Goal: Information Seeking & Learning: Learn about a topic

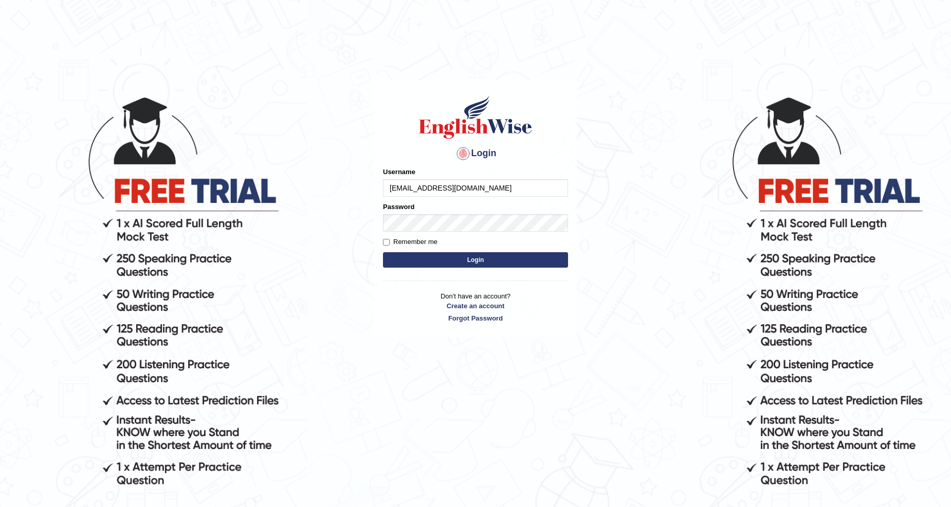
type input "[EMAIL_ADDRESS][DOMAIN_NAME]"
click at [383, 252] on button "Login" at bounding box center [475, 259] width 185 height 15
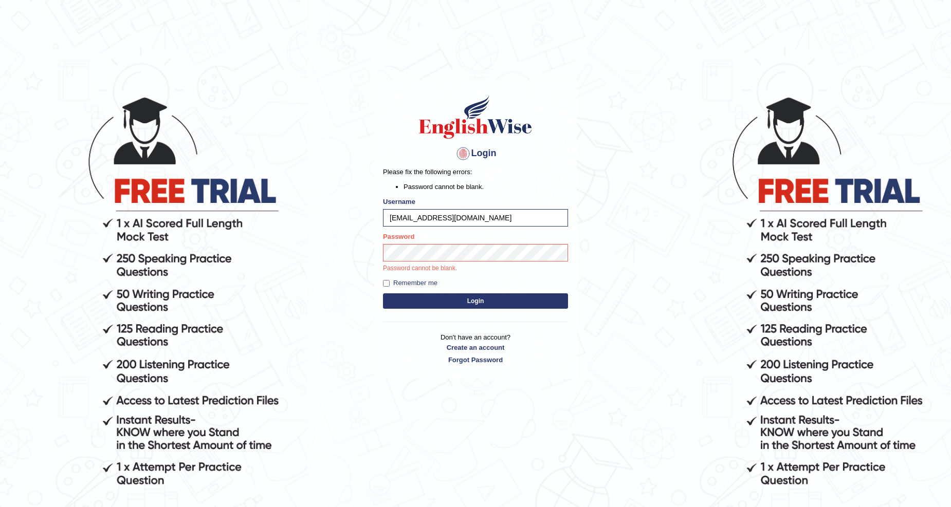
click at [413, 244] on div "Password Password cannot be blank." at bounding box center [475, 253] width 185 height 42
click at [383, 283] on input "Remember me" at bounding box center [386, 283] width 7 height 7
checkbox input "true"
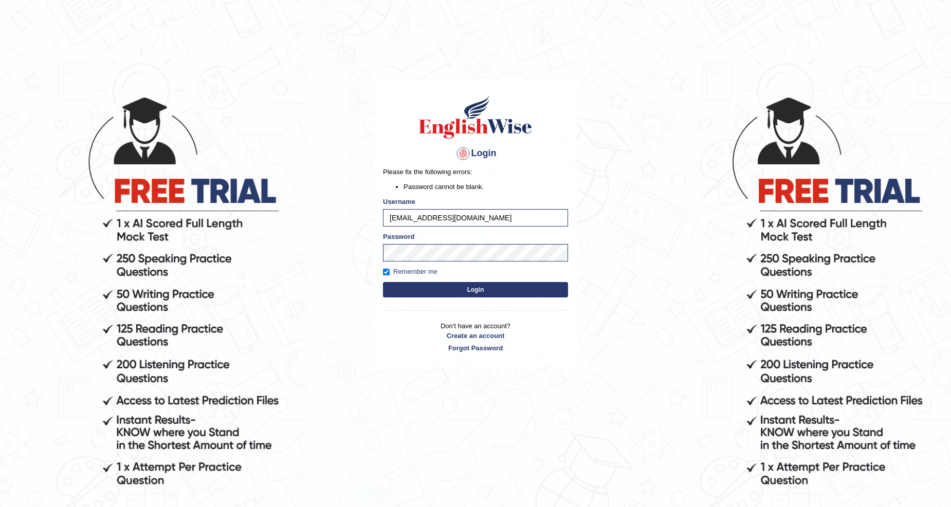
click at [408, 287] on button "Login" at bounding box center [475, 289] width 185 height 15
click at [414, 284] on button "Login" at bounding box center [475, 289] width 185 height 15
click at [466, 347] on link "Forgot Password" at bounding box center [475, 348] width 185 height 10
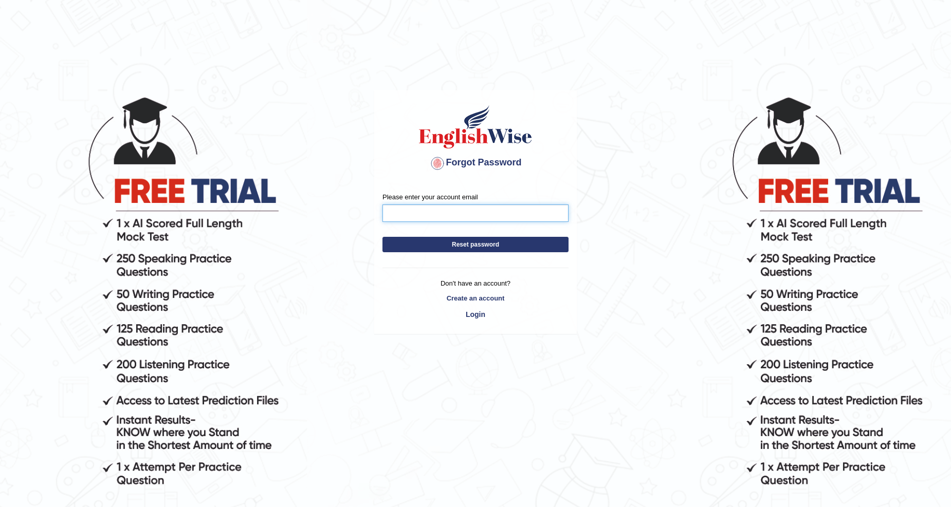
click at [500, 213] on input "Please enter your account email" at bounding box center [475, 213] width 186 height 17
type input "[EMAIL_ADDRESS][DOMAIN_NAME]"
click at [382, 237] on button "Reset password" at bounding box center [475, 244] width 186 height 15
click at [474, 243] on button "Reset password" at bounding box center [475, 244] width 186 height 15
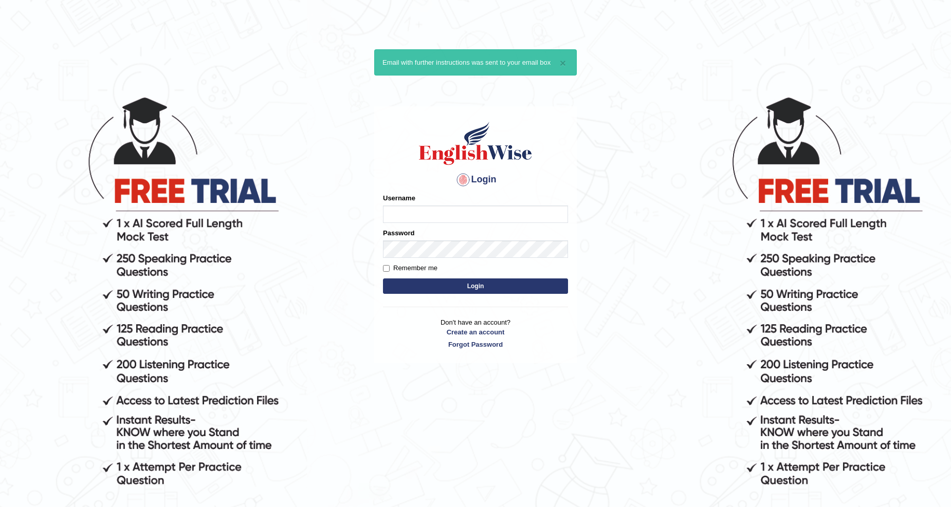
click at [470, 213] on input "Username" at bounding box center [475, 214] width 185 height 17
type input "Khenny"
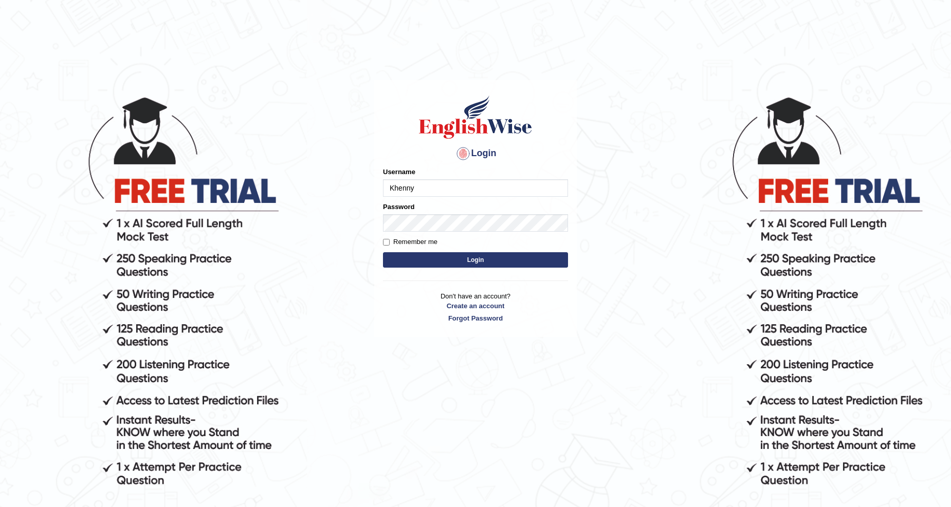
type input "Khenny"
click at [383, 252] on button "Login" at bounding box center [475, 259] width 185 height 15
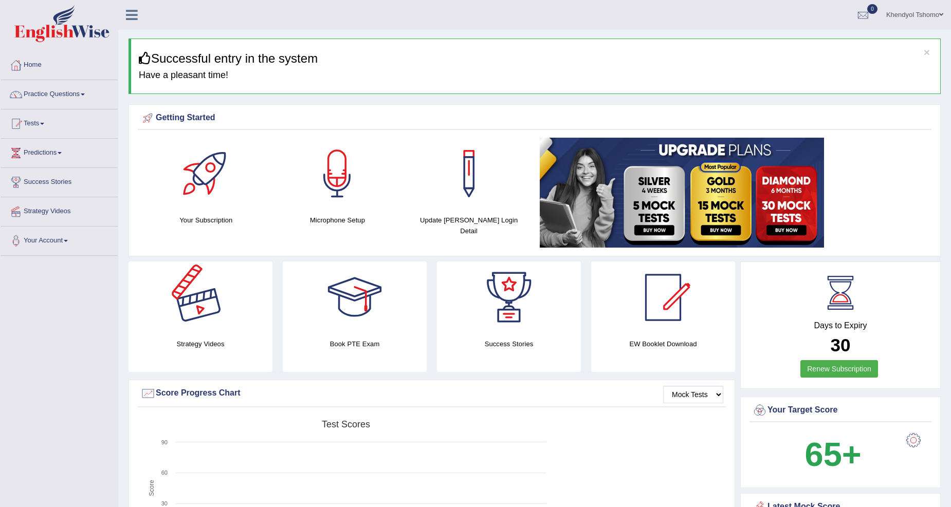
click at [201, 312] on div at bounding box center [200, 298] width 72 height 72
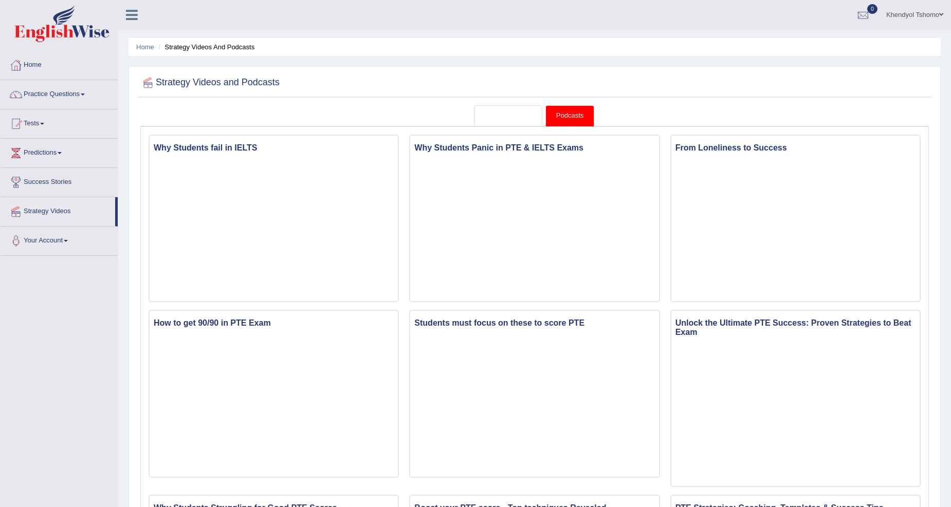
click at [511, 109] on link "Strategy Videos" at bounding box center [508, 115] width 69 height 21
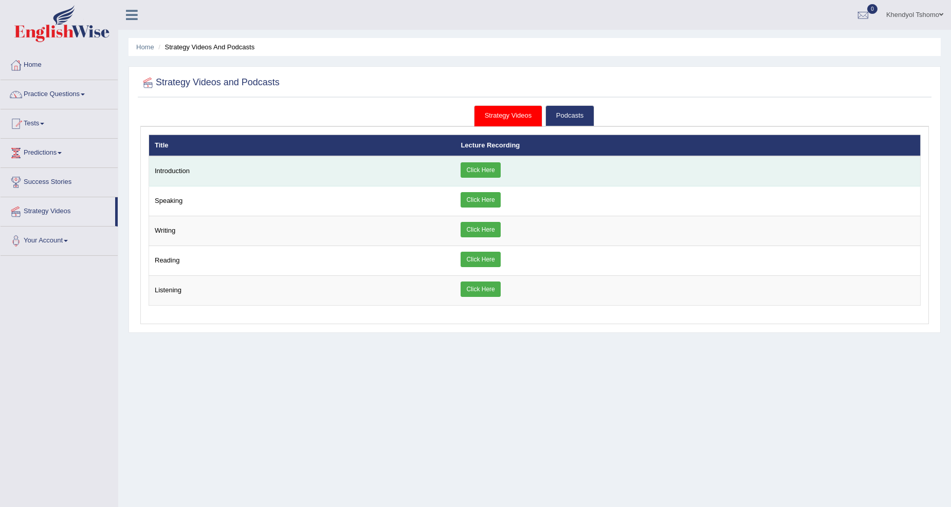
click at [485, 167] on link "Click Here" at bounding box center [480, 169] width 40 height 15
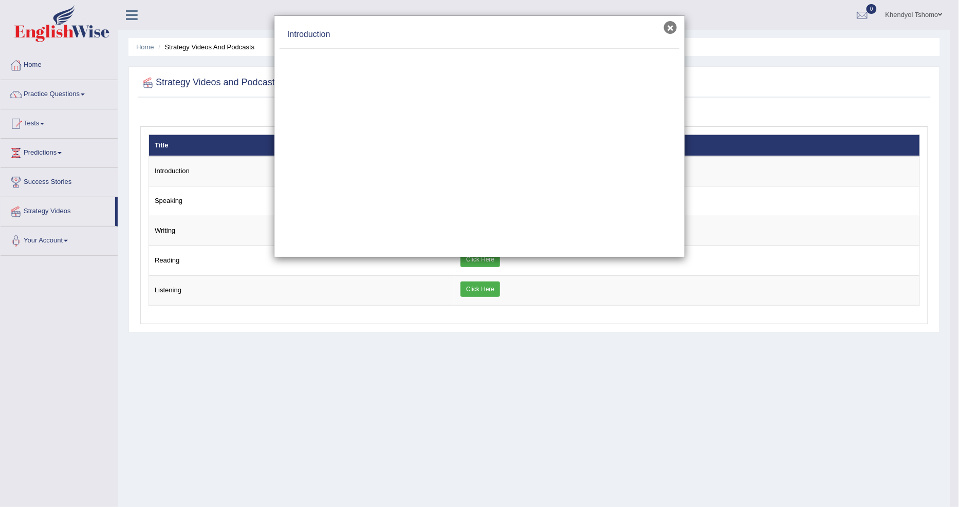
click at [668, 26] on button "×" at bounding box center [670, 27] width 13 height 13
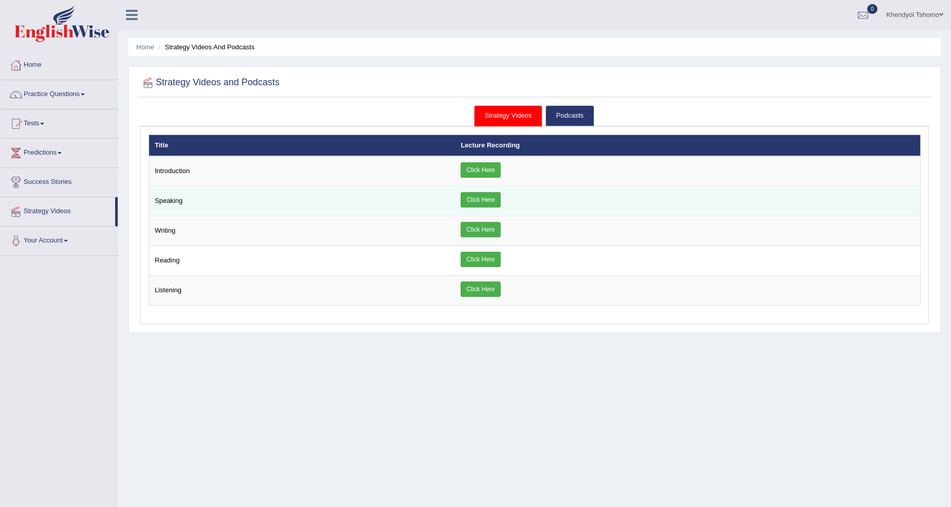
click at [477, 199] on link "Click Here" at bounding box center [480, 199] width 40 height 15
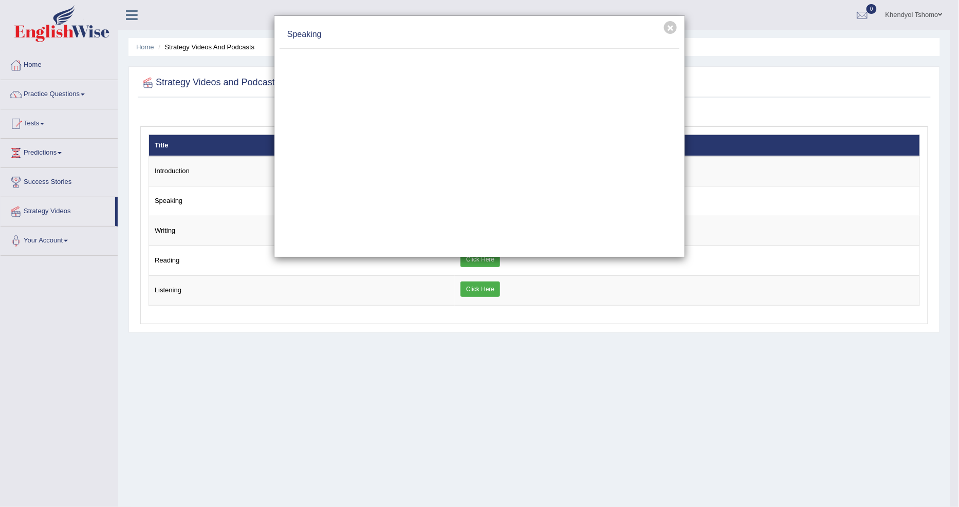
click at [662, 32] on h4 "Speaking" at bounding box center [479, 35] width 384 height 12
click at [668, 28] on button "×" at bounding box center [670, 27] width 13 height 13
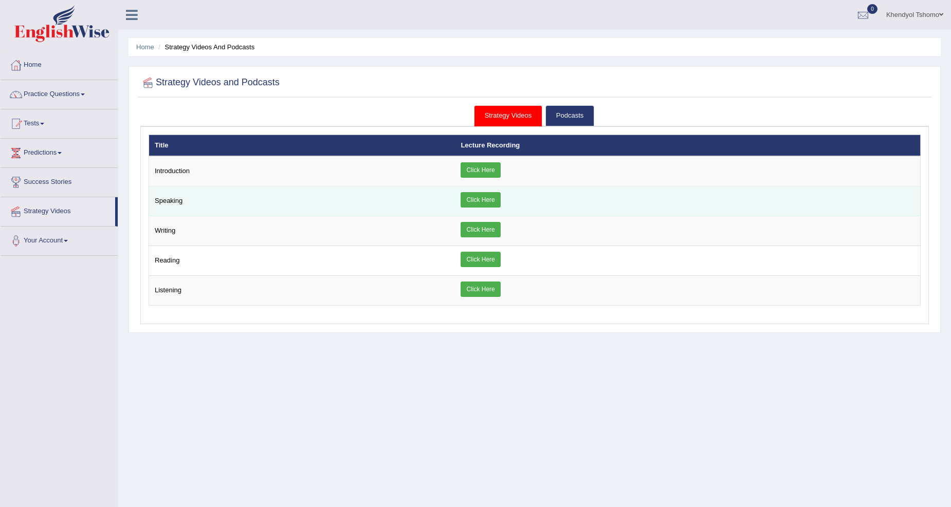
click at [473, 198] on link "Click Here" at bounding box center [480, 199] width 40 height 15
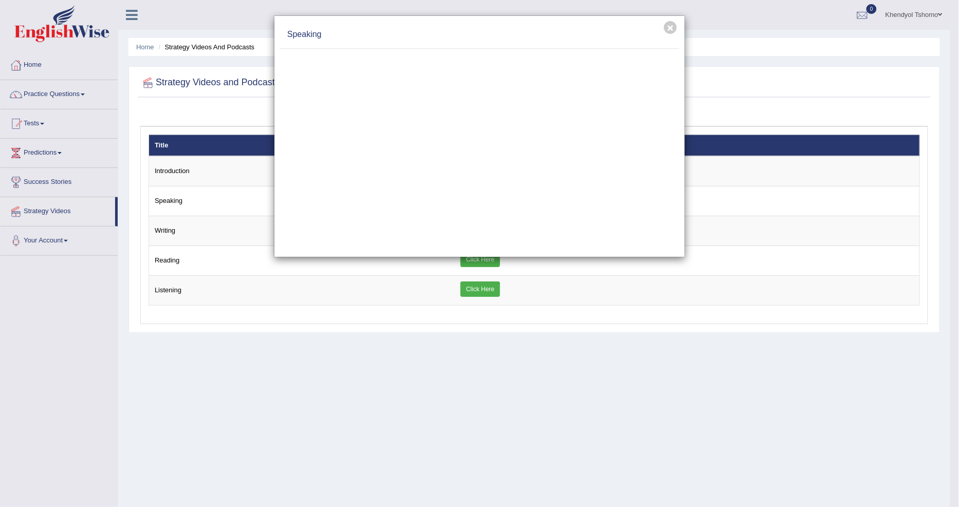
click at [42, 62] on div "× Speaking" at bounding box center [479, 253] width 959 height 507
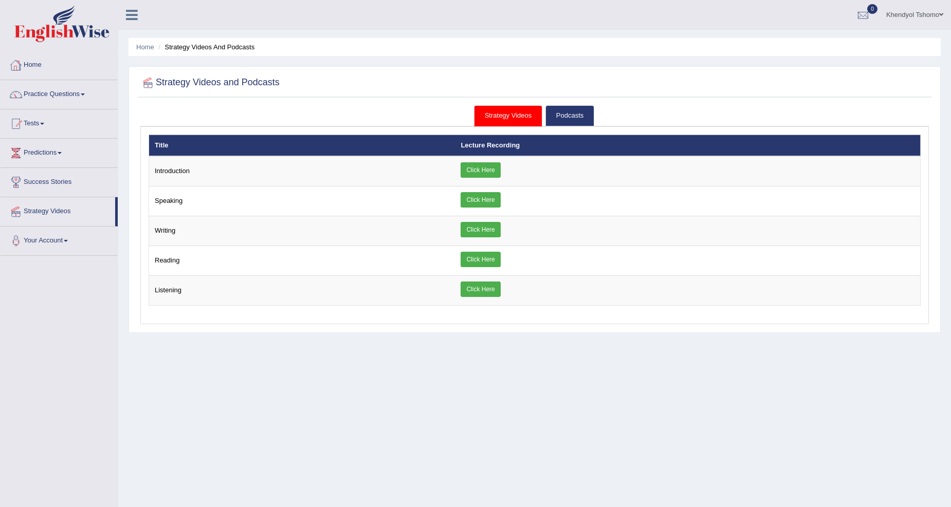
click at [42, 62] on link "Home" at bounding box center [59, 64] width 117 height 26
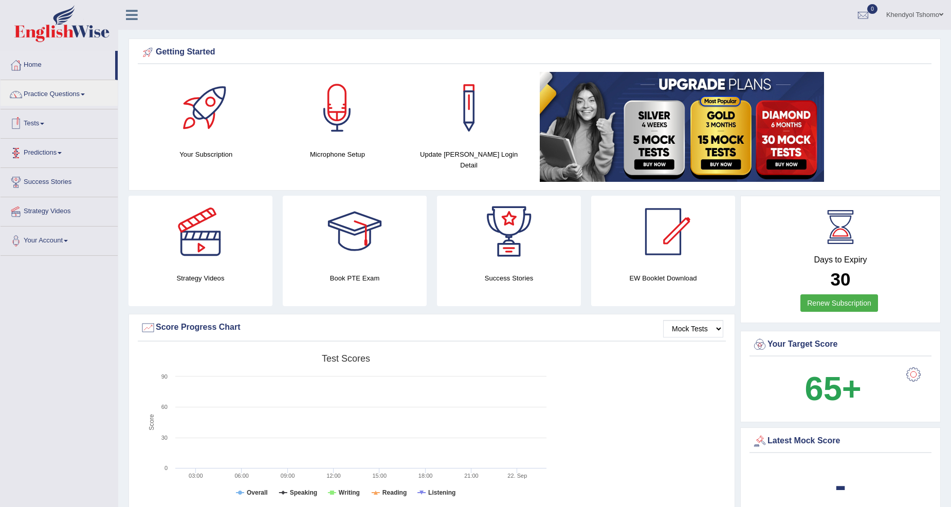
click at [49, 130] on link "Tests" at bounding box center [59, 122] width 117 height 26
click at [36, 120] on link "Tests" at bounding box center [58, 122] width 115 height 26
click at [46, 208] on link "Strategy Videos" at bounding box center [59, 210] width 117 height 26
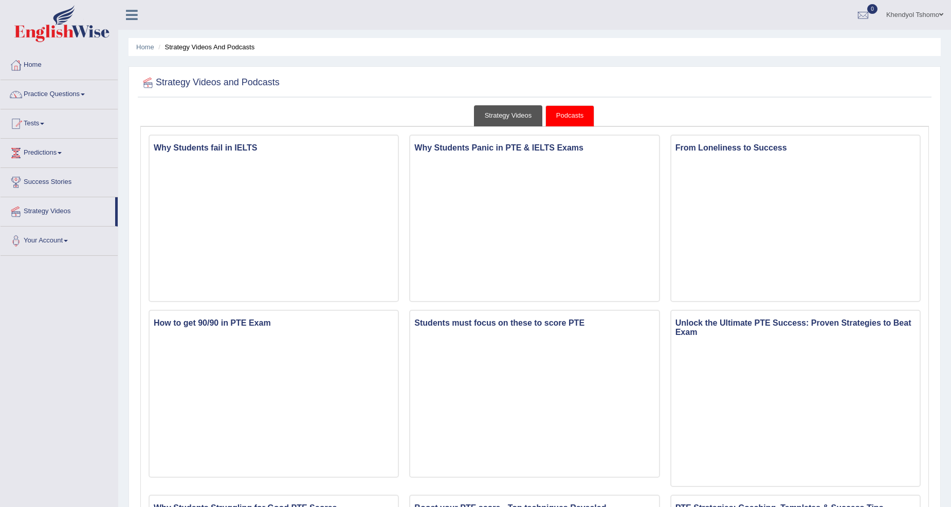
click at [510, 113] on link "Strategy Videos" at bounding box center [508, 115] width 69 height 21
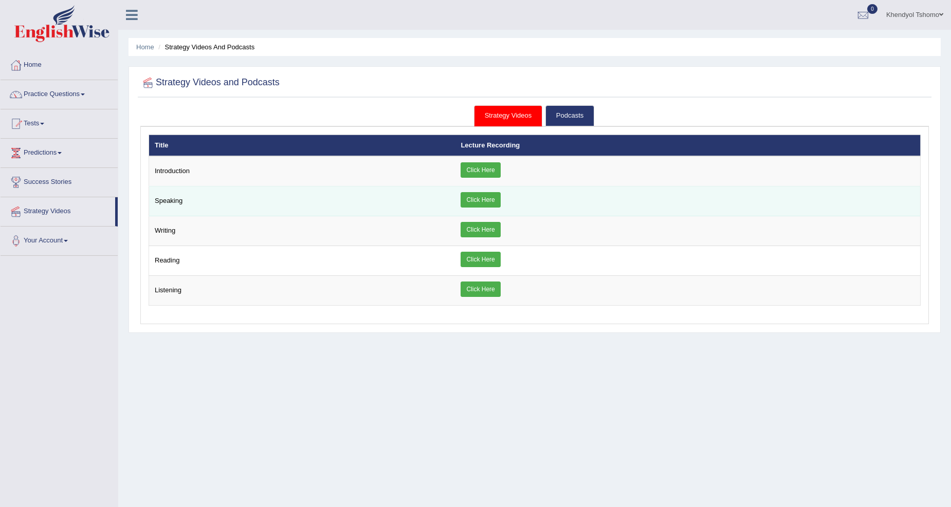
click at [471, 196] on link "Click Here" at bounding box center [480, 199] width 40 height 15
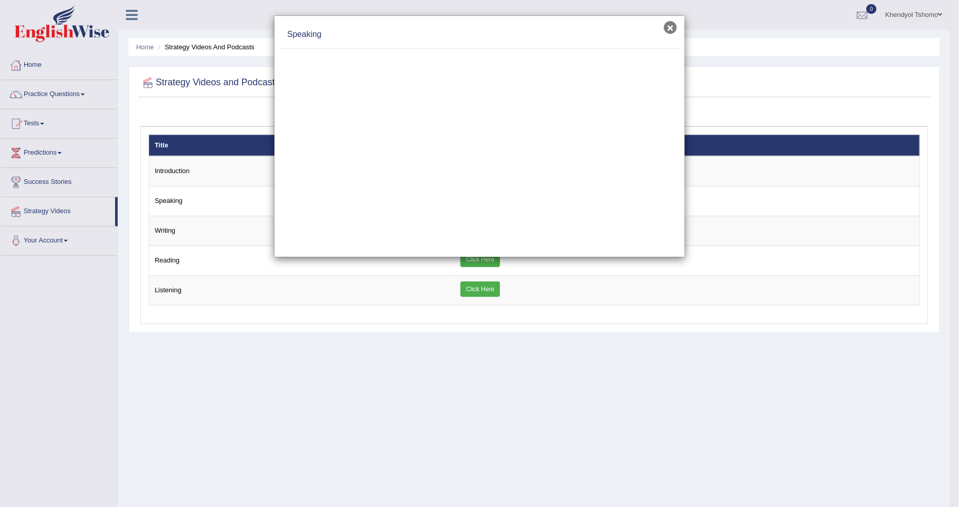
click at [674, 29] on button "×" at bounding box center [670, 27] width 13 height 13
